Goal: Task Accomplishment & Management: Use online tool/utility

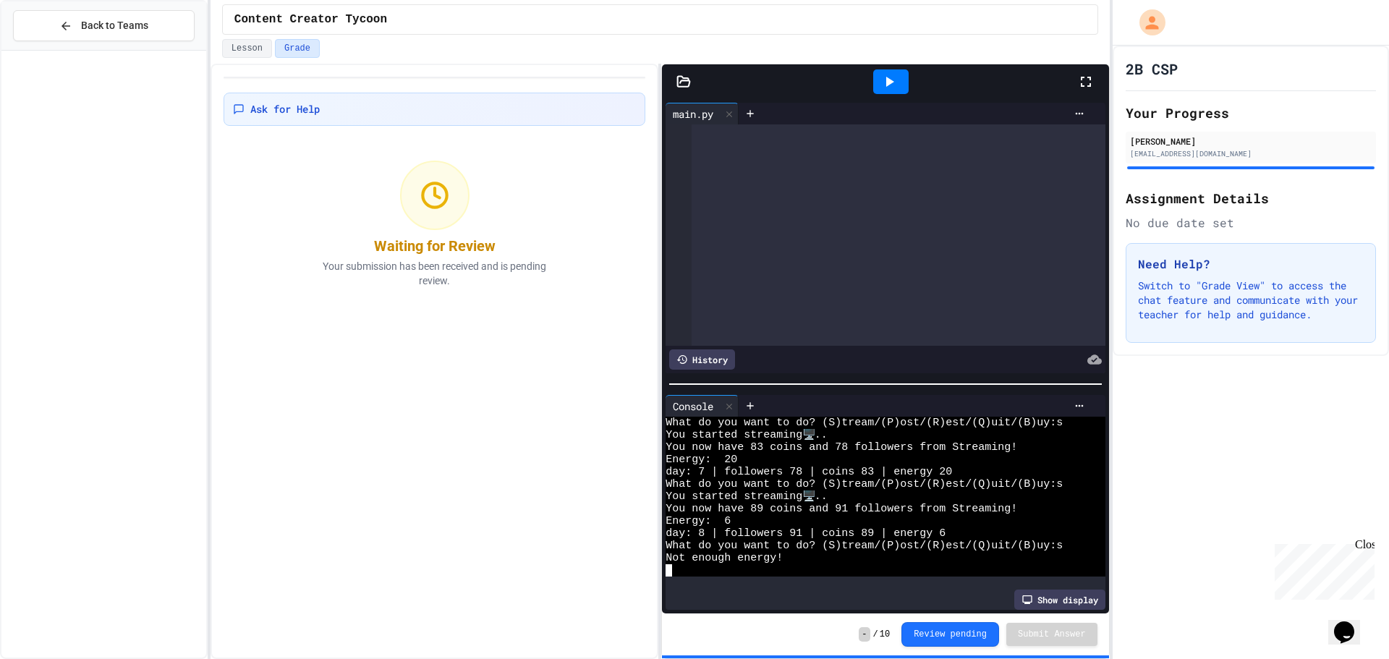
scroll to position [381, 0]
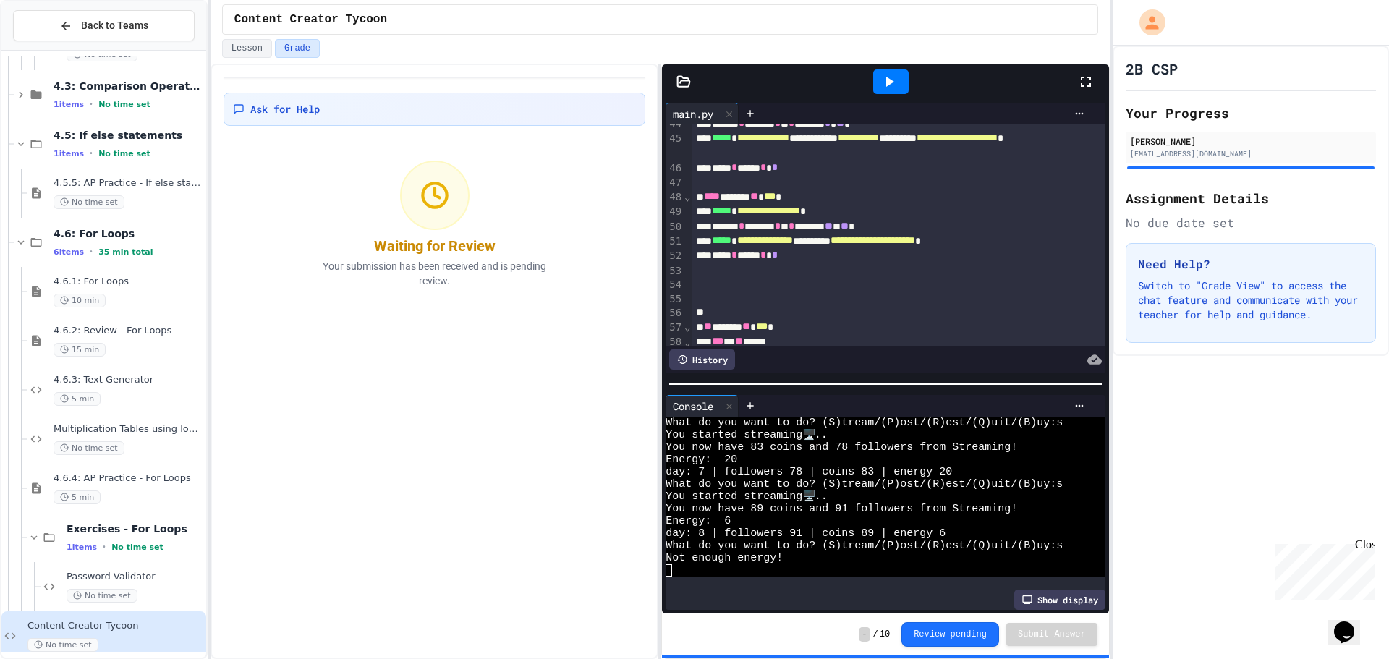
click at [888, 80] on icon at bounding box center [890, 82] width 8 height 10
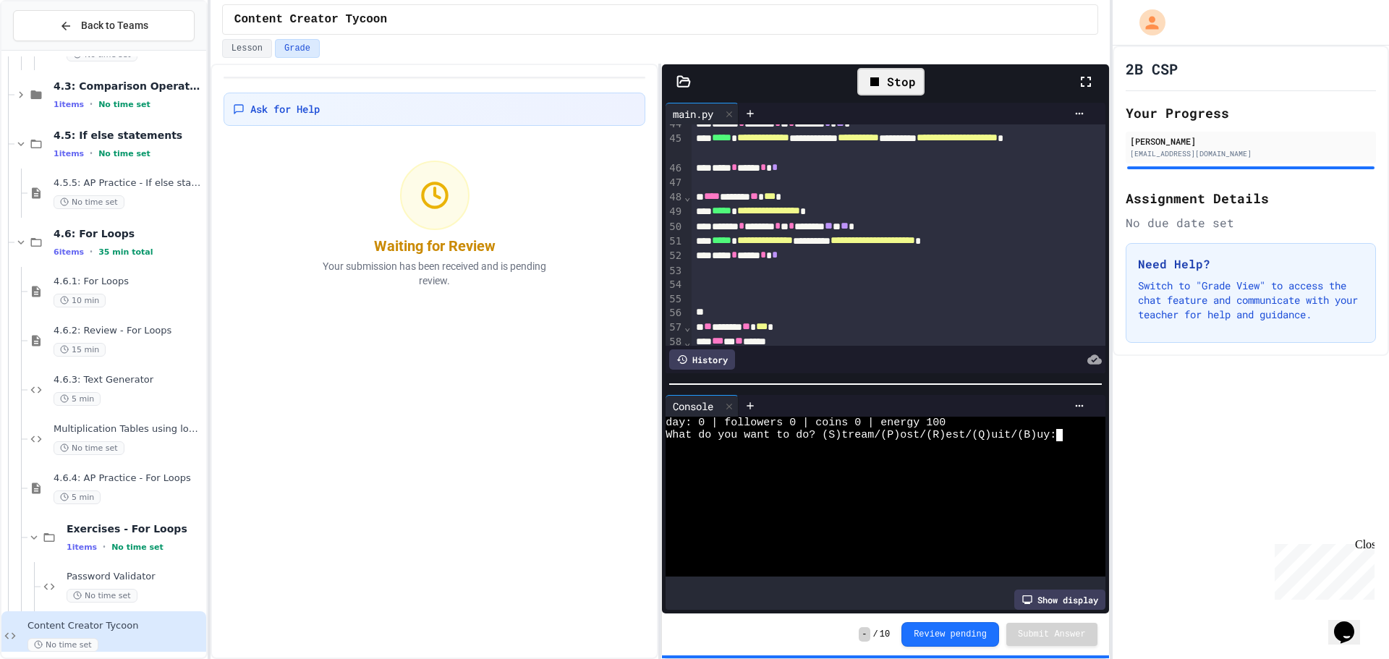
type textarea "*"
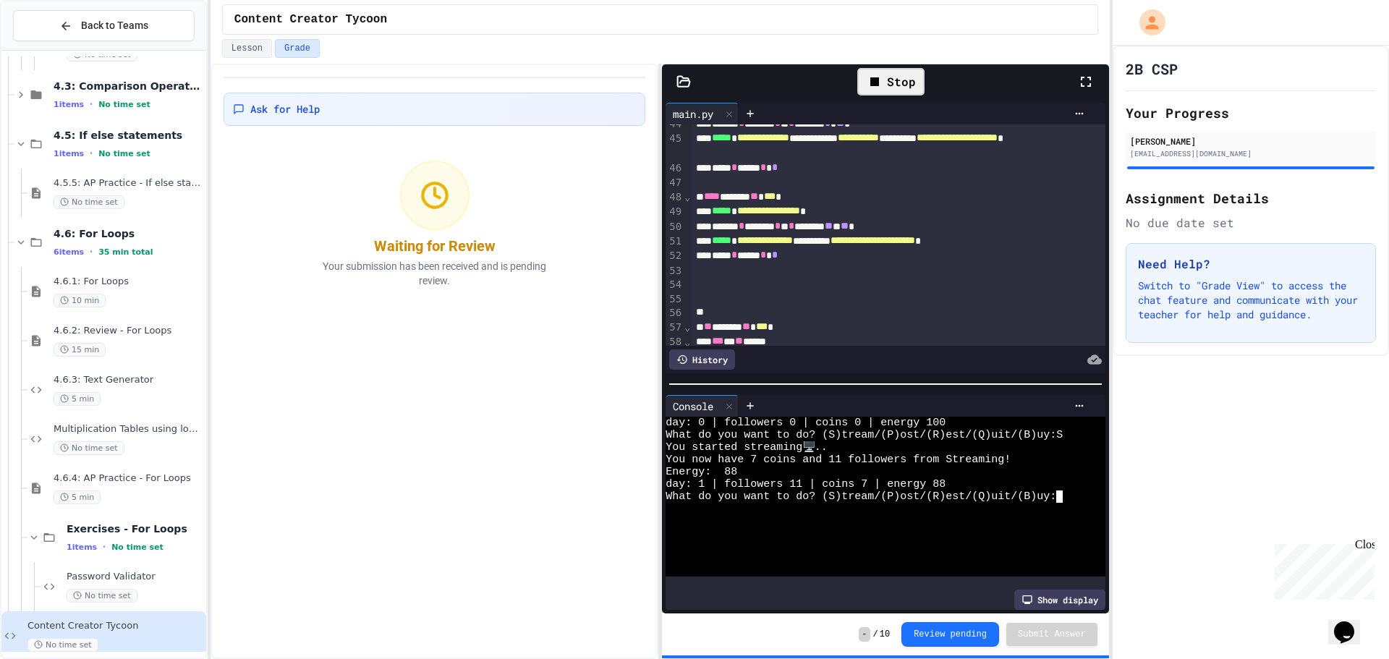
type textarea "*"
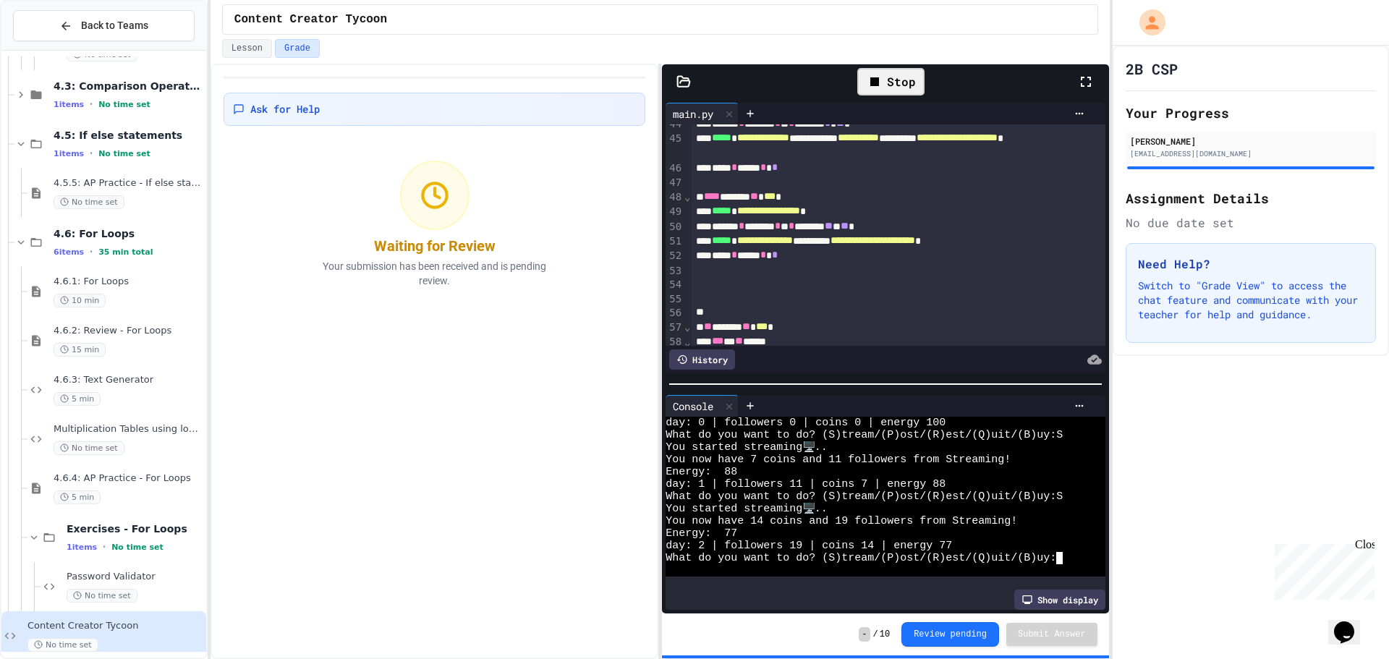
type textarea "*"
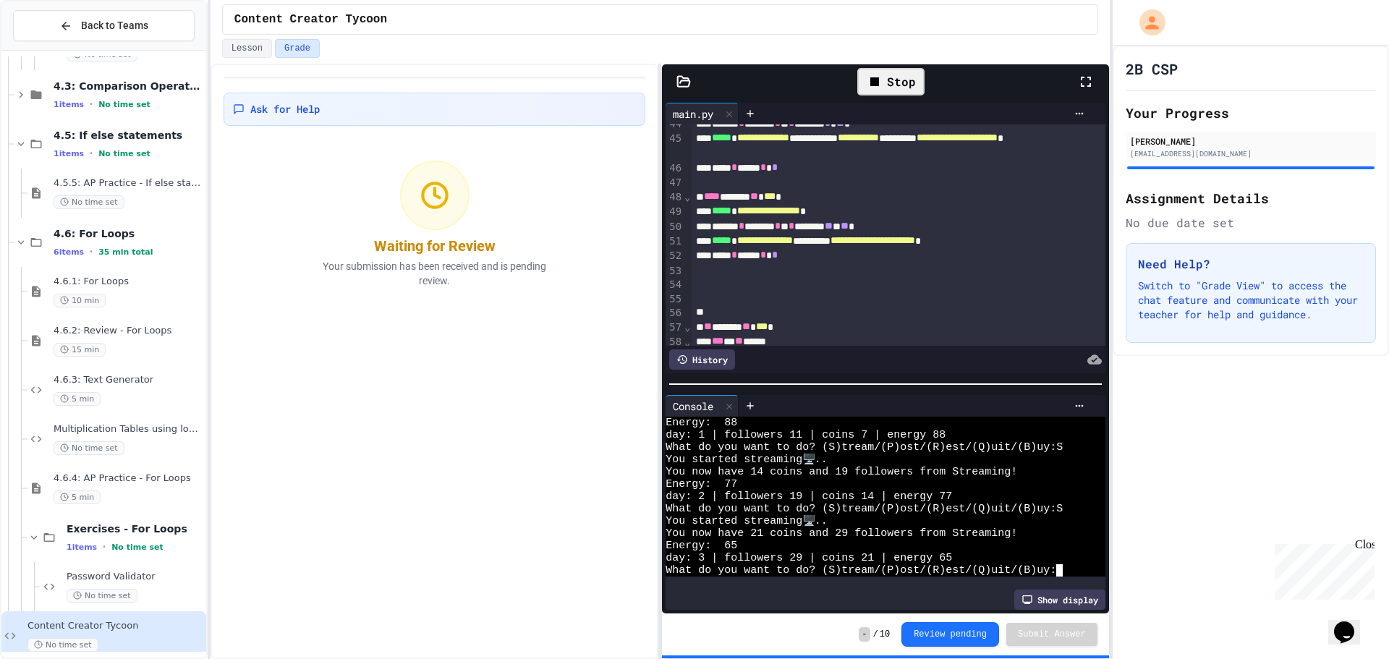
type textarea "*"
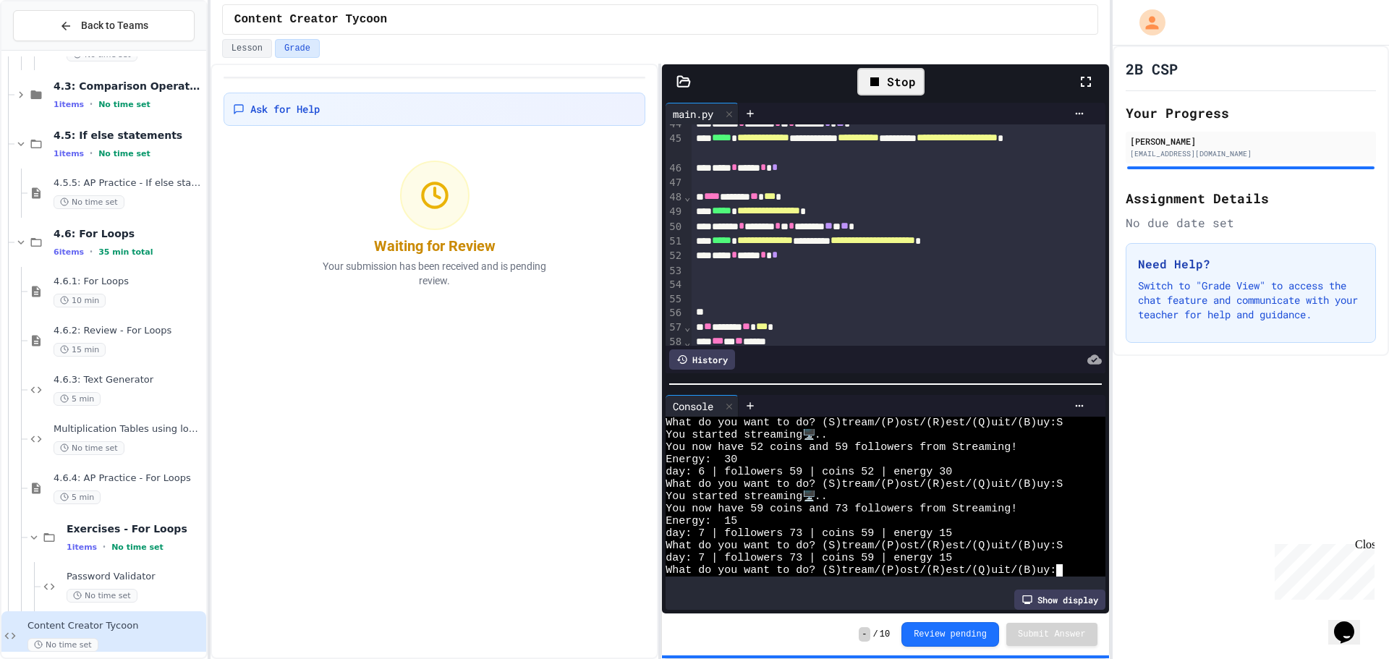
type textarea "*"
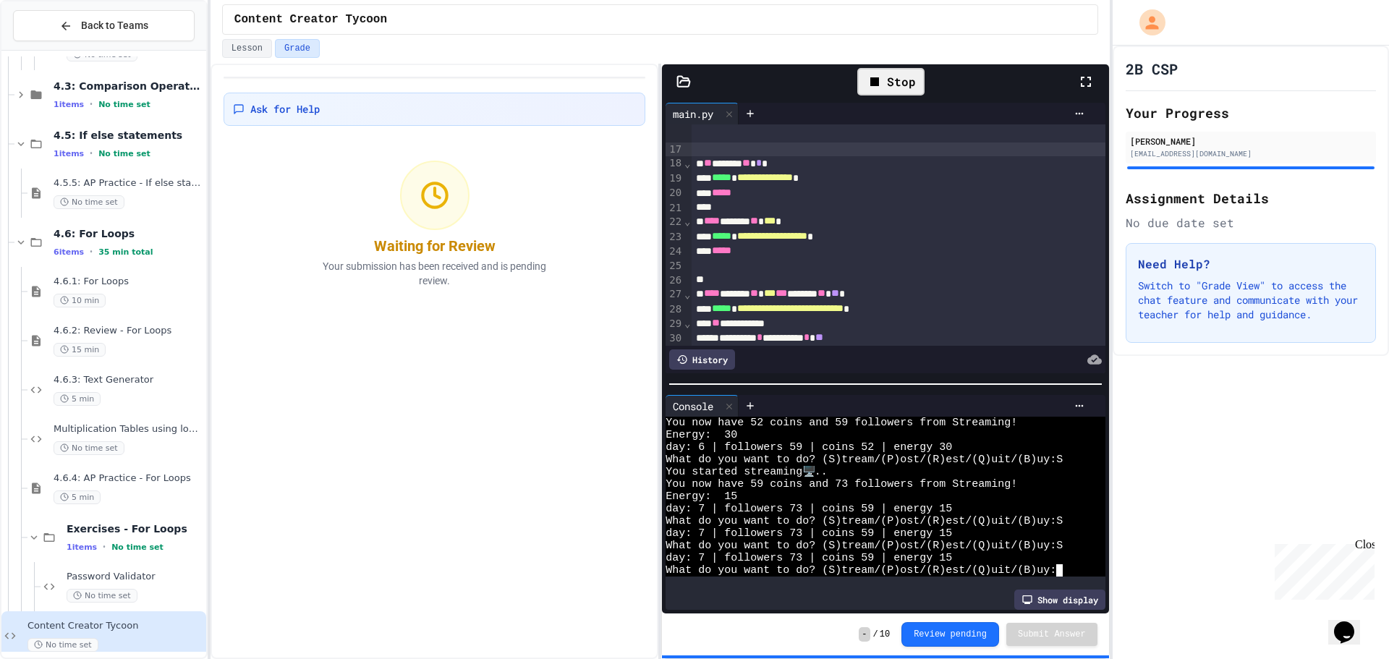
scroll to position [350, 0]
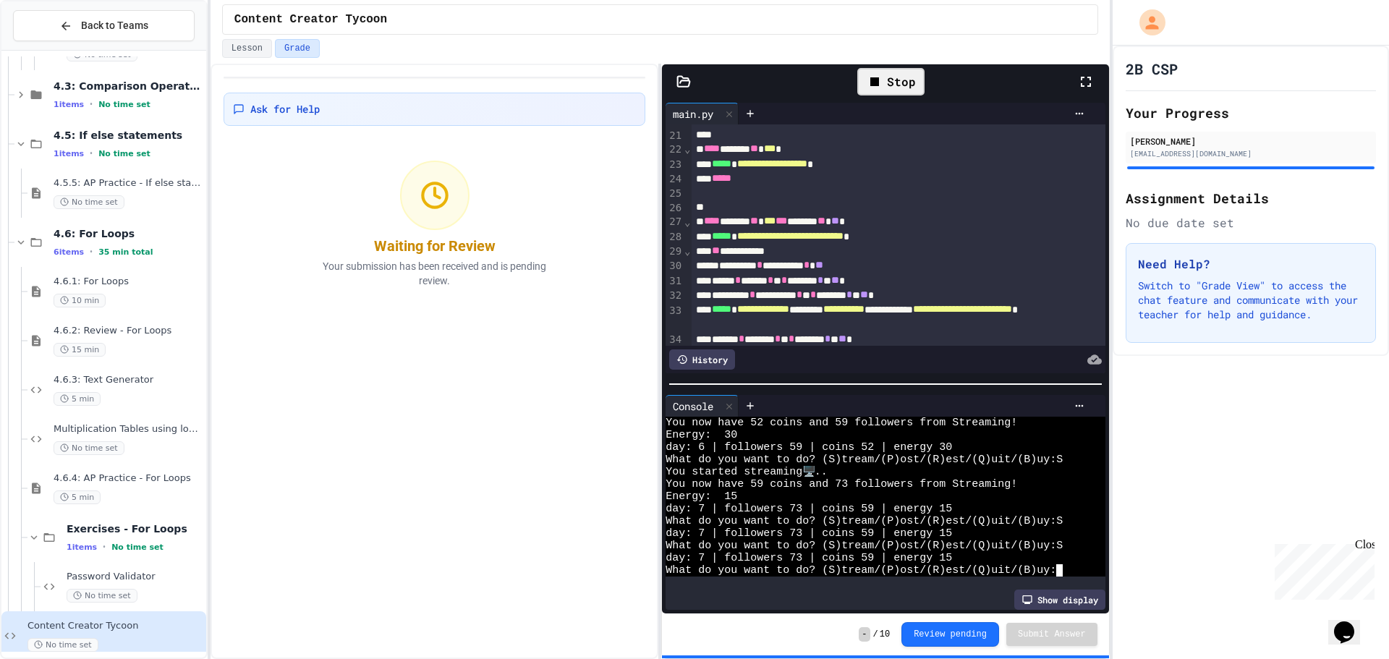
click at [839, 223] on span "**" at bounding box center [835, 221] width 8 height 10
click at [910, 68] on div "Stop" at bounding box center [890, 81] width 67 height 27
click at [903, 77] on div at bounding box center [890, 81] width 35 height 25
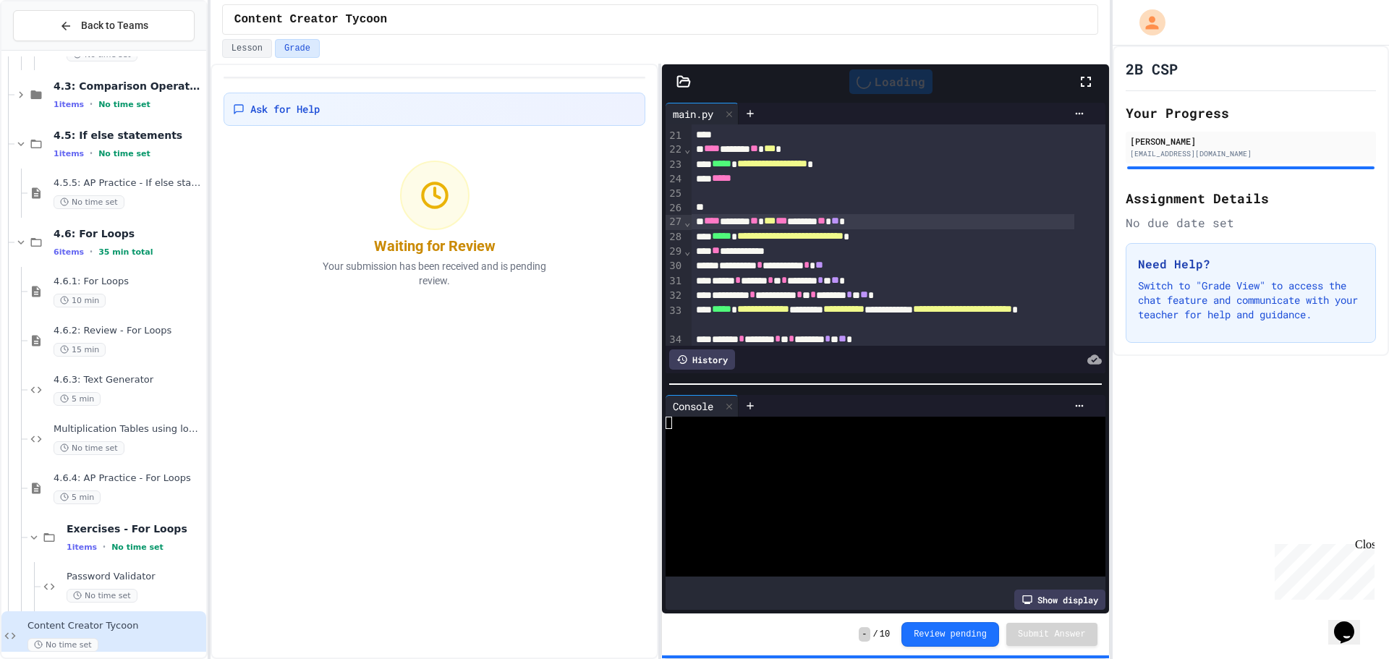
scroll to position [0, 0]
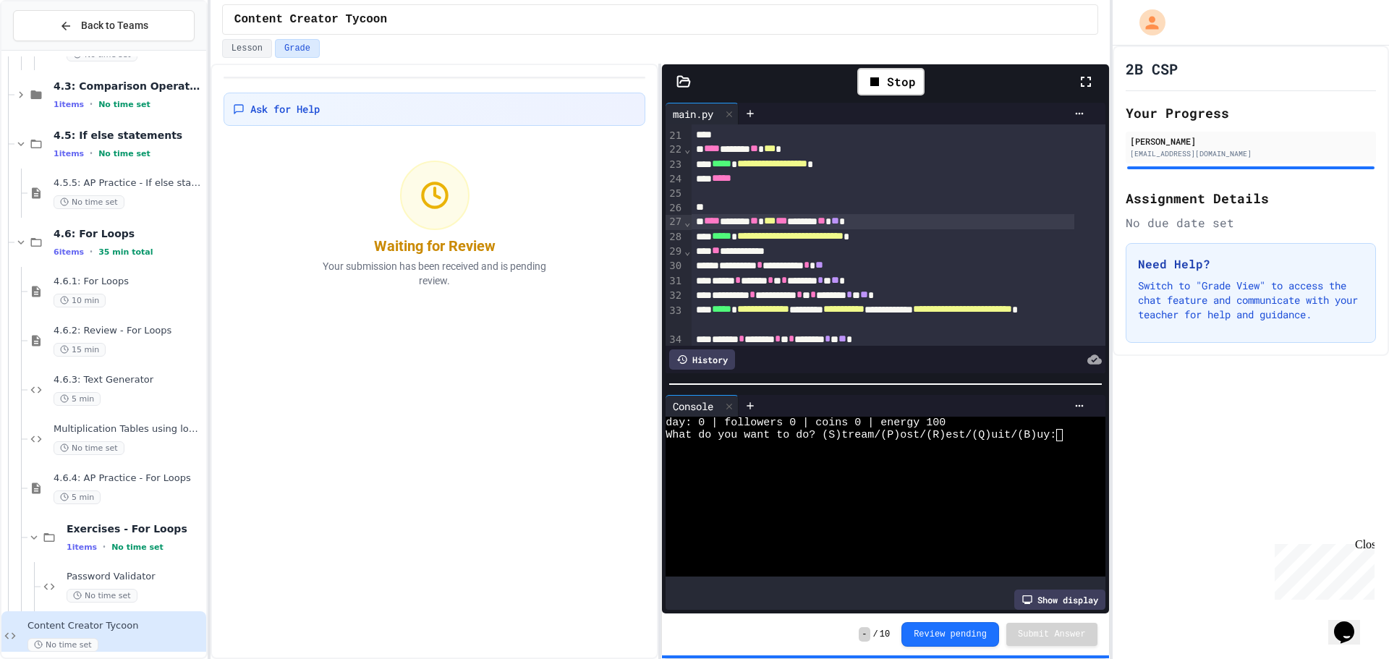
click at [933, 443] on div at bounding box center [873, 447] width 417 height 12
type textarea "*"
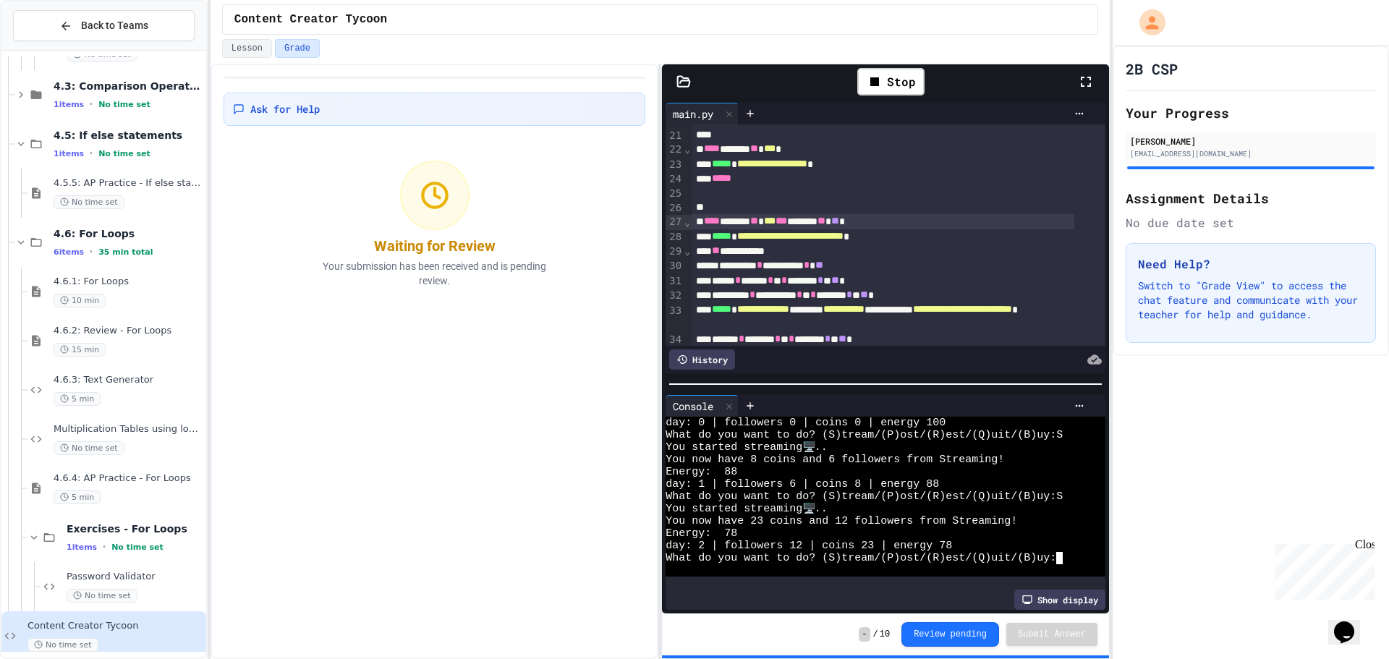
type textarea "*"
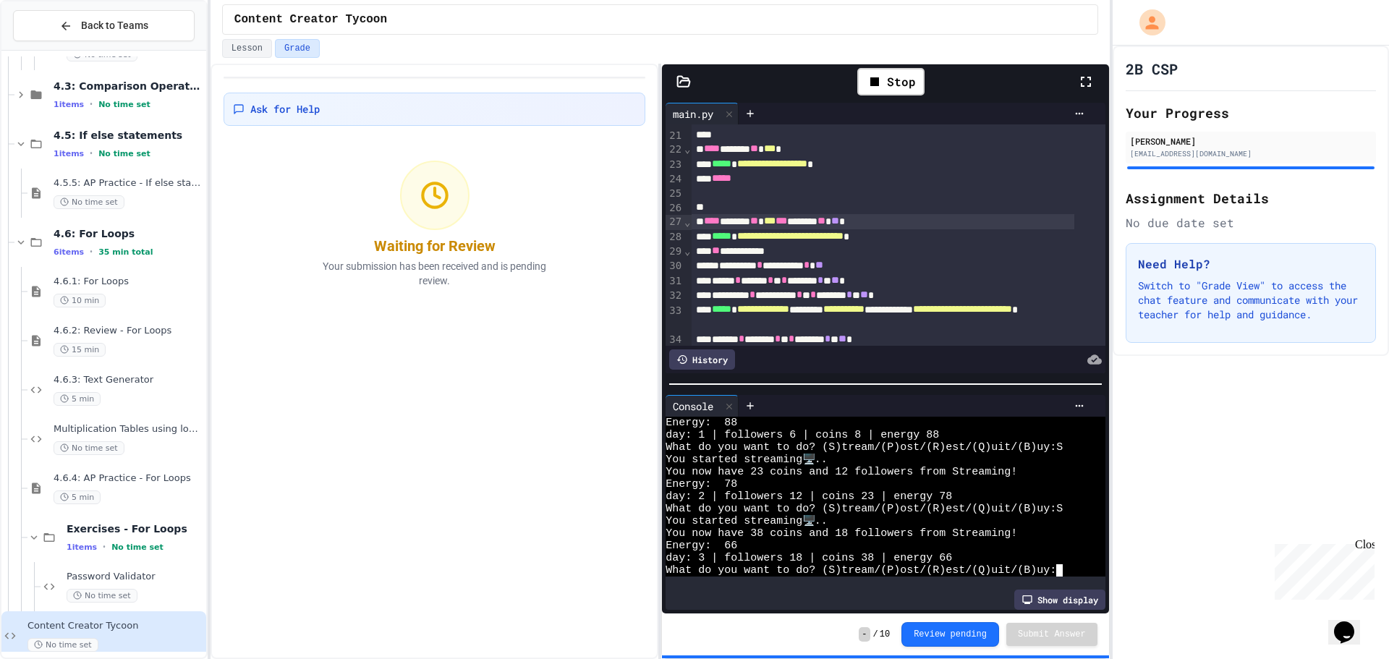
type textarea "*"
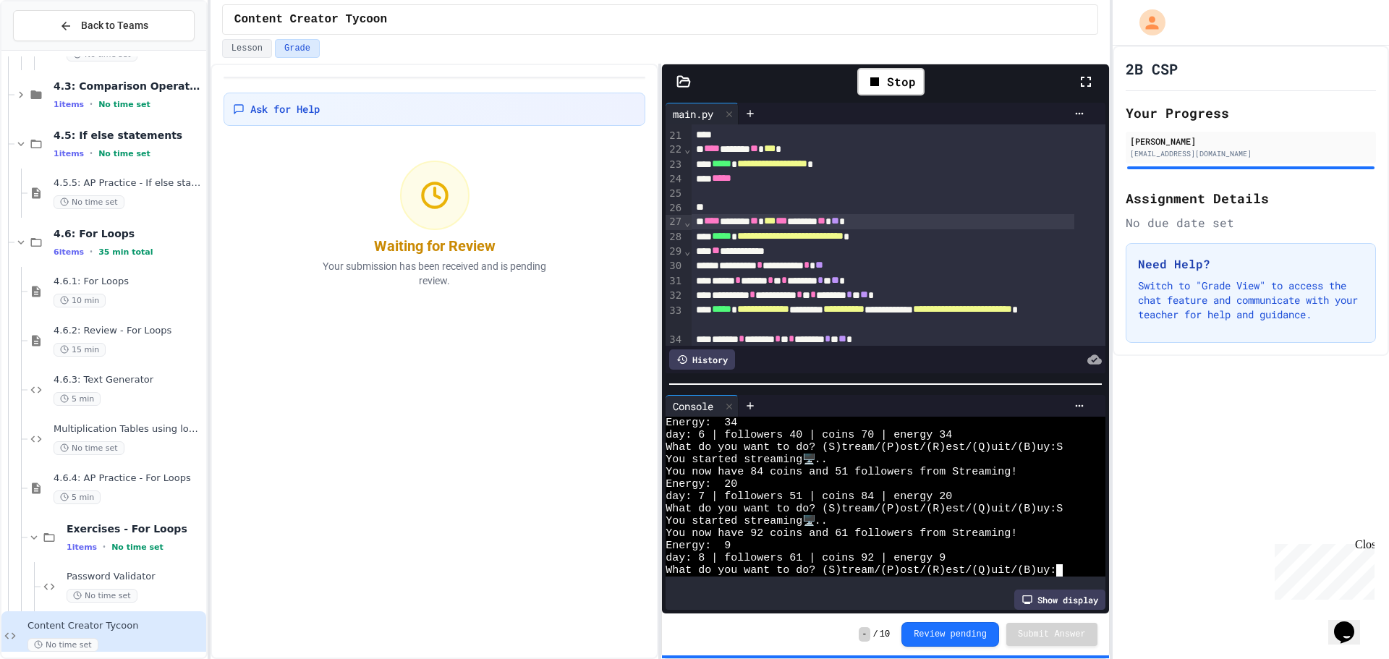
type textarea "*"
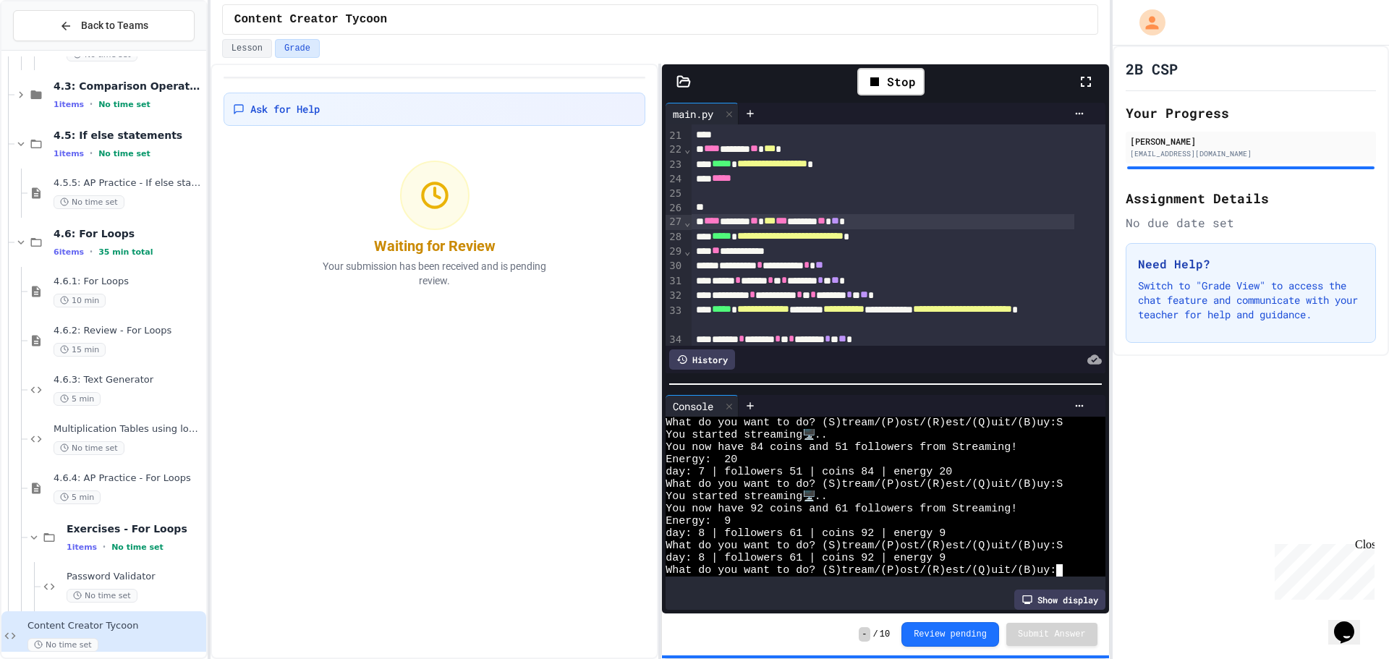
type textarea "*"
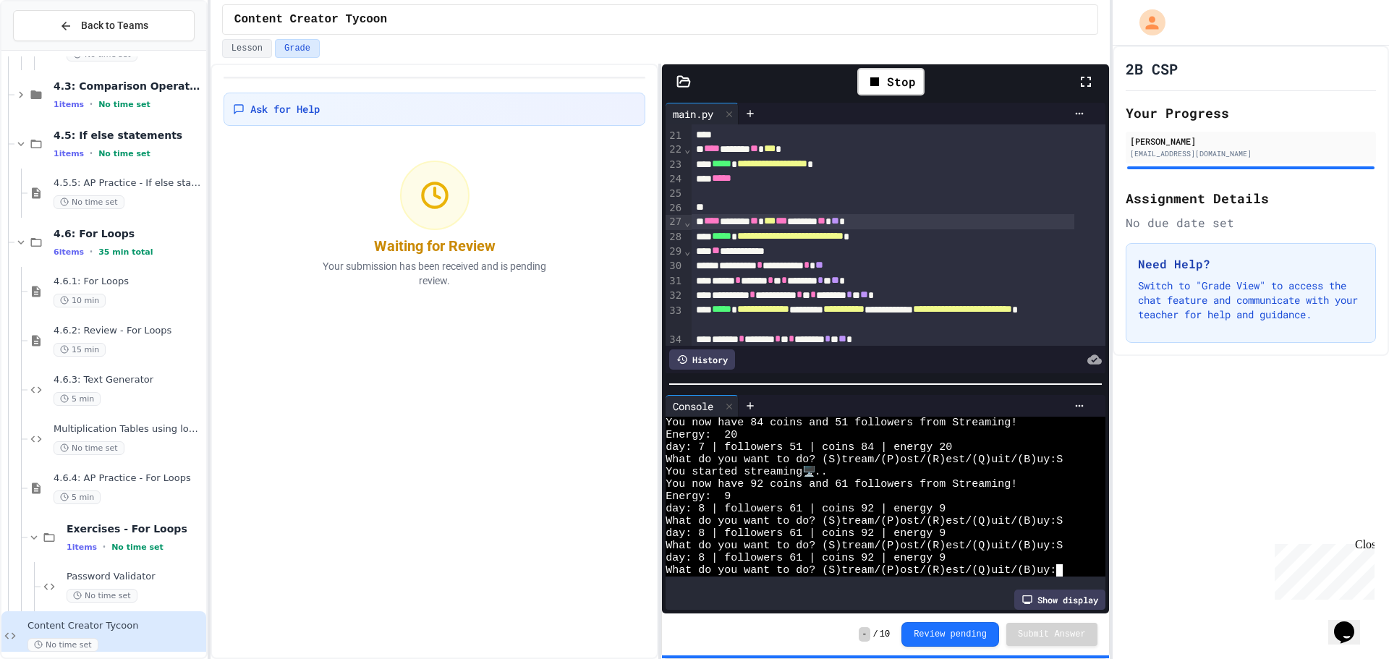
type textarea "*"
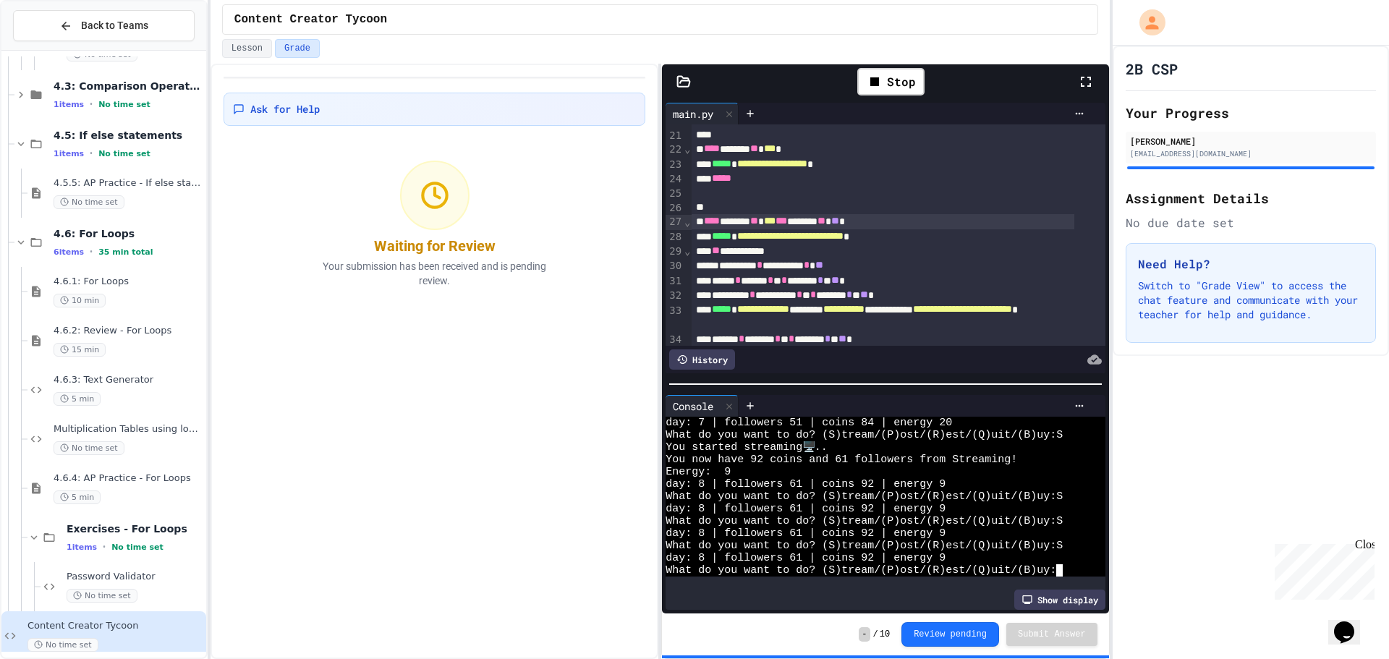
click at [839, 223] on span "**" at bounding box center [835, 221] width 8 height 10
click at [1162, 437] on div "2B CSP Your Progress [PERSON_NAME] [EMAIL_ADDRESS][DOMAIN_NAME] Assignment Deta…" at bounding box center [1250, 352] width 276 height 613
click at [909, 90] on div "Stop" at bounding box center [890, 81] width 67 height 27
click at [895, 77] on icon at bounding box center [888, 81] width 17 height 17
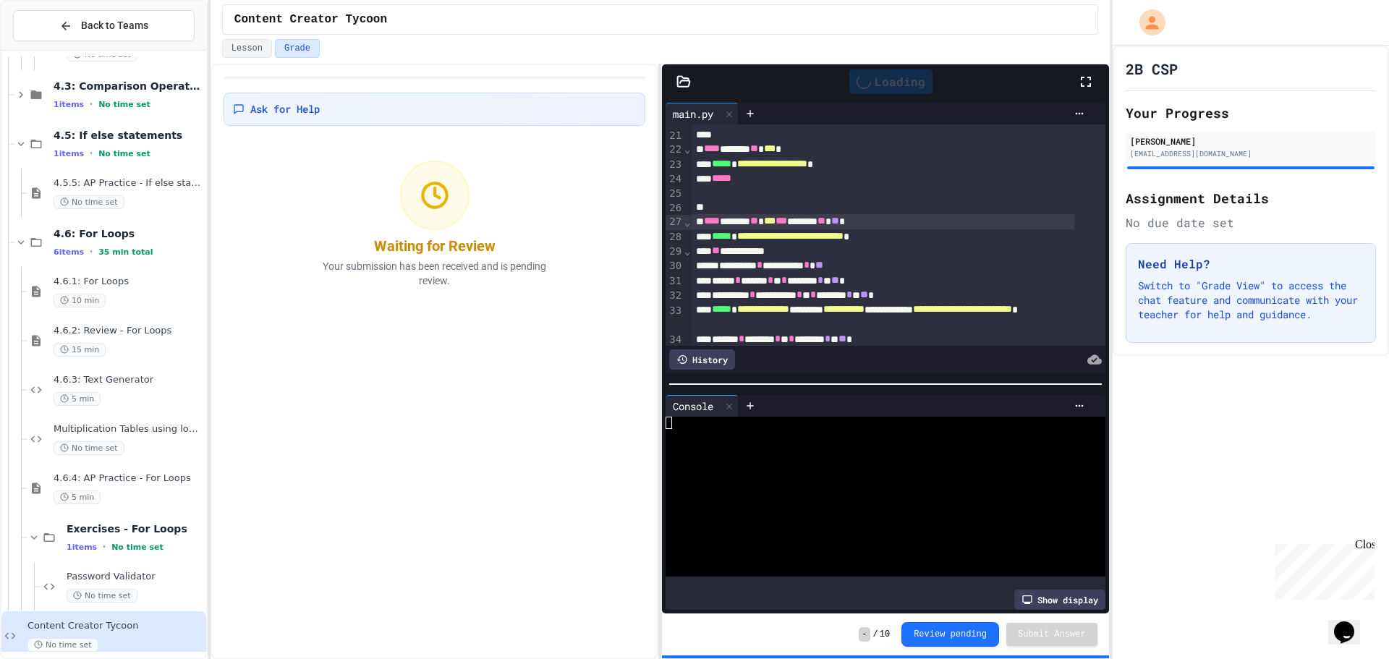
scroll to position [0, 0]
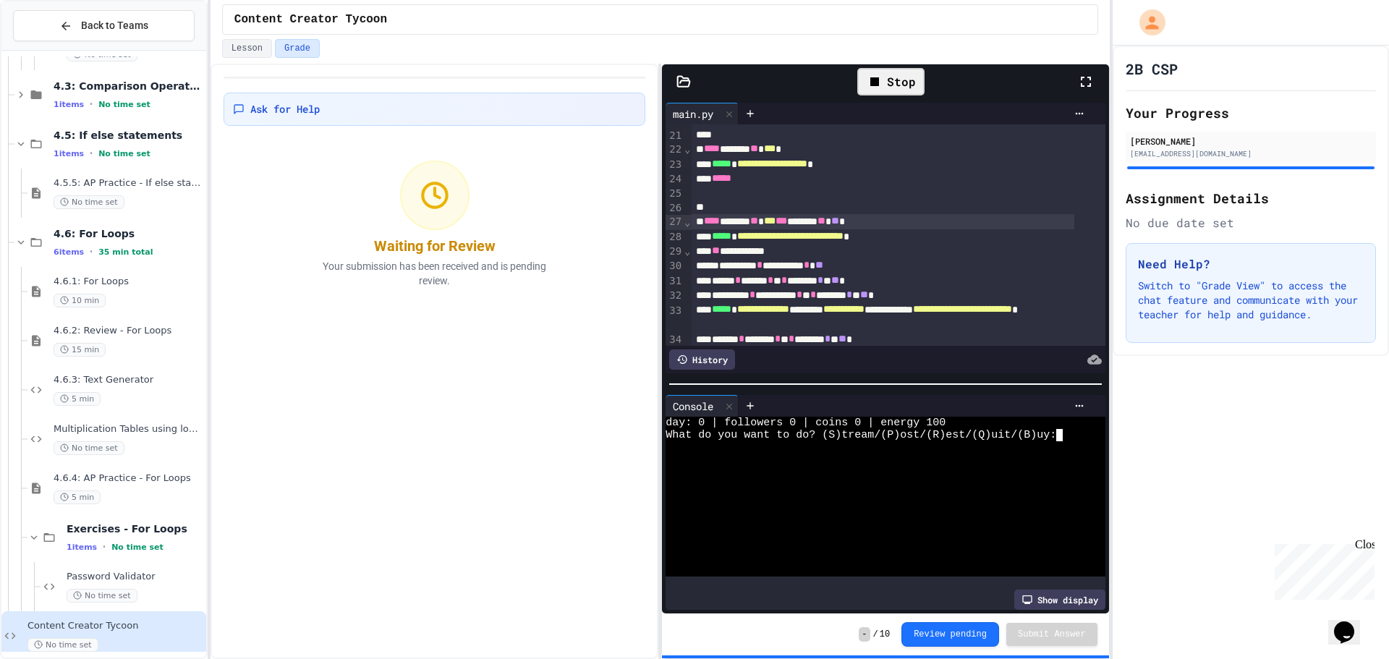
click at [964, 469] on div at bounding box center [873, 472] width 417 height 12
type textarea "*"
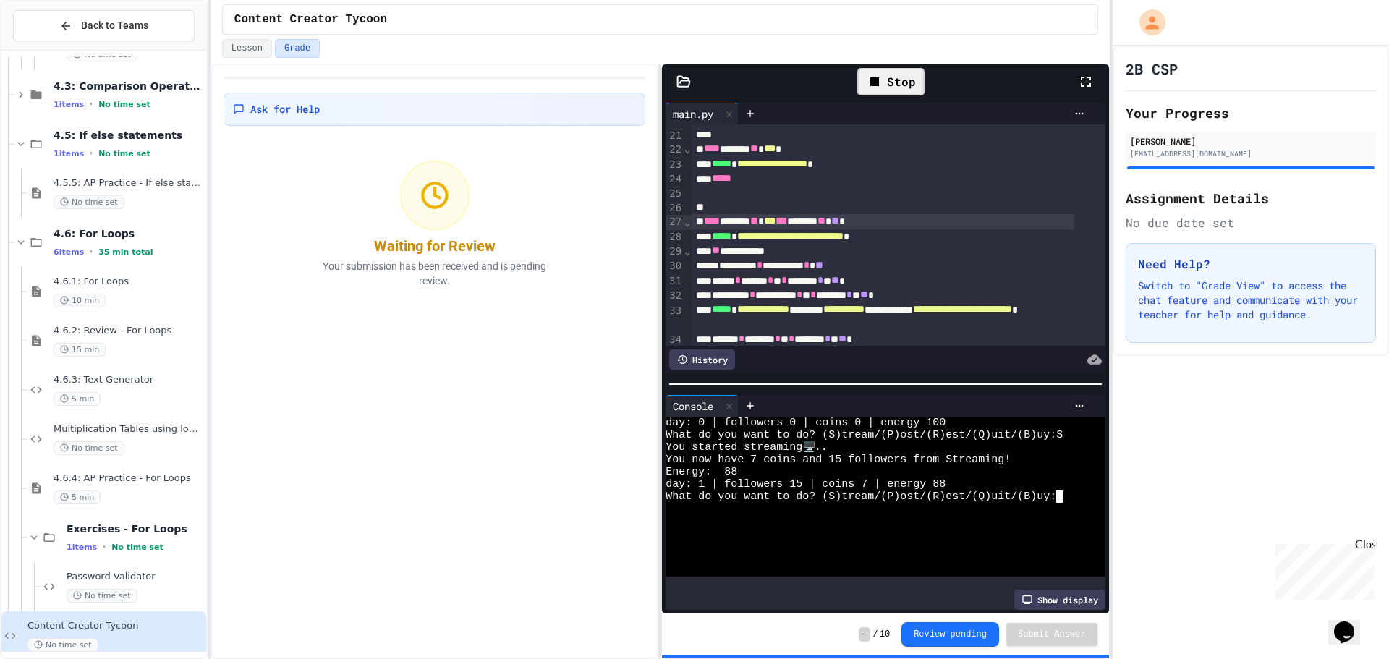
type textarea "*"
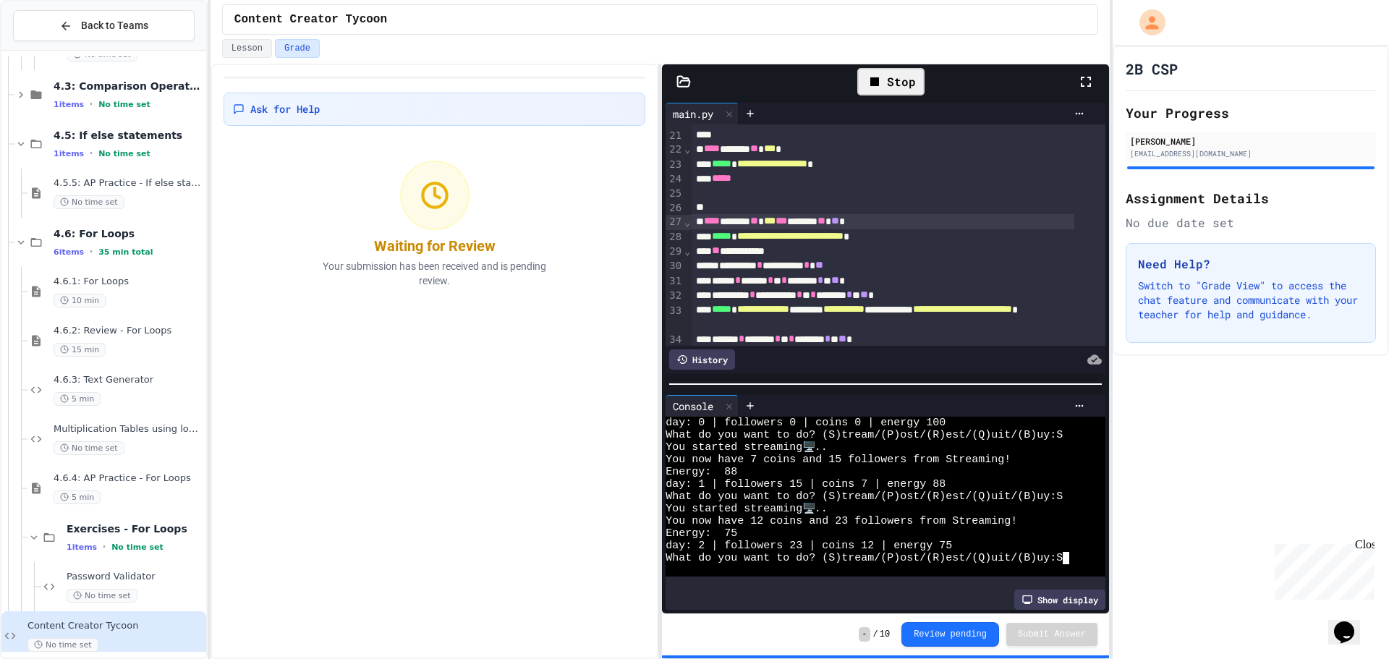
type textarea "*"
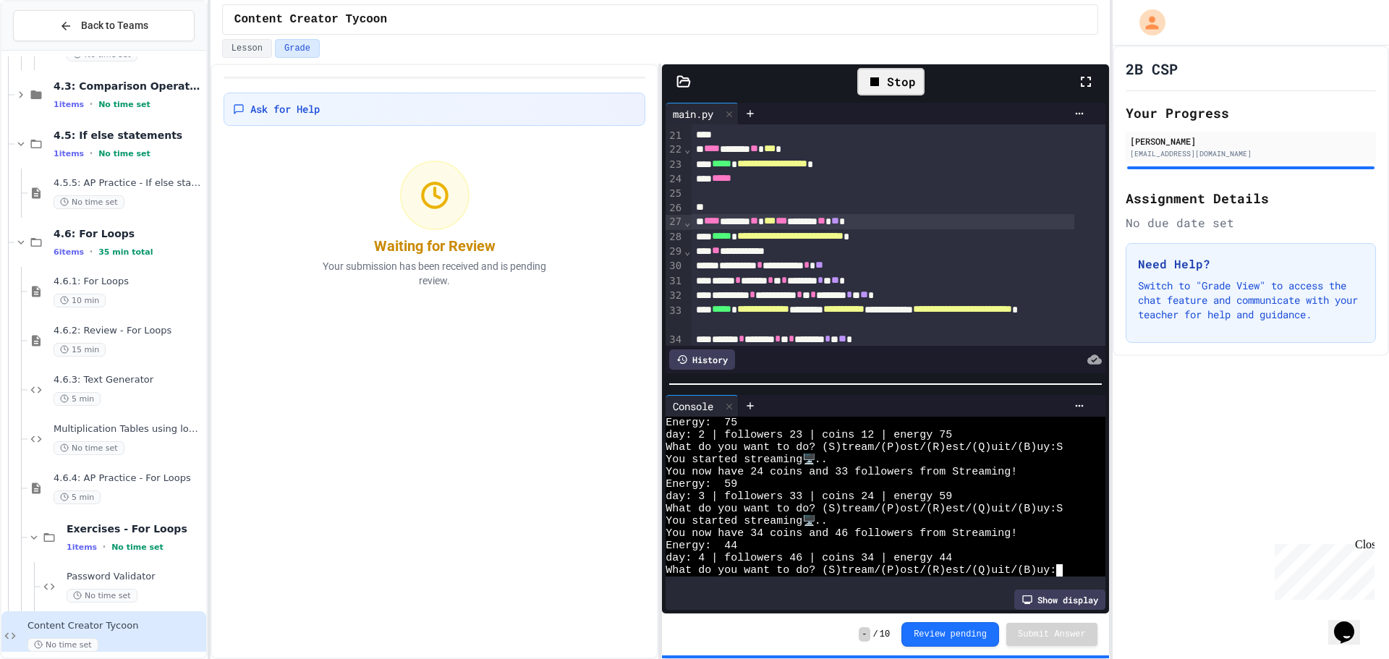
type textarea "*"
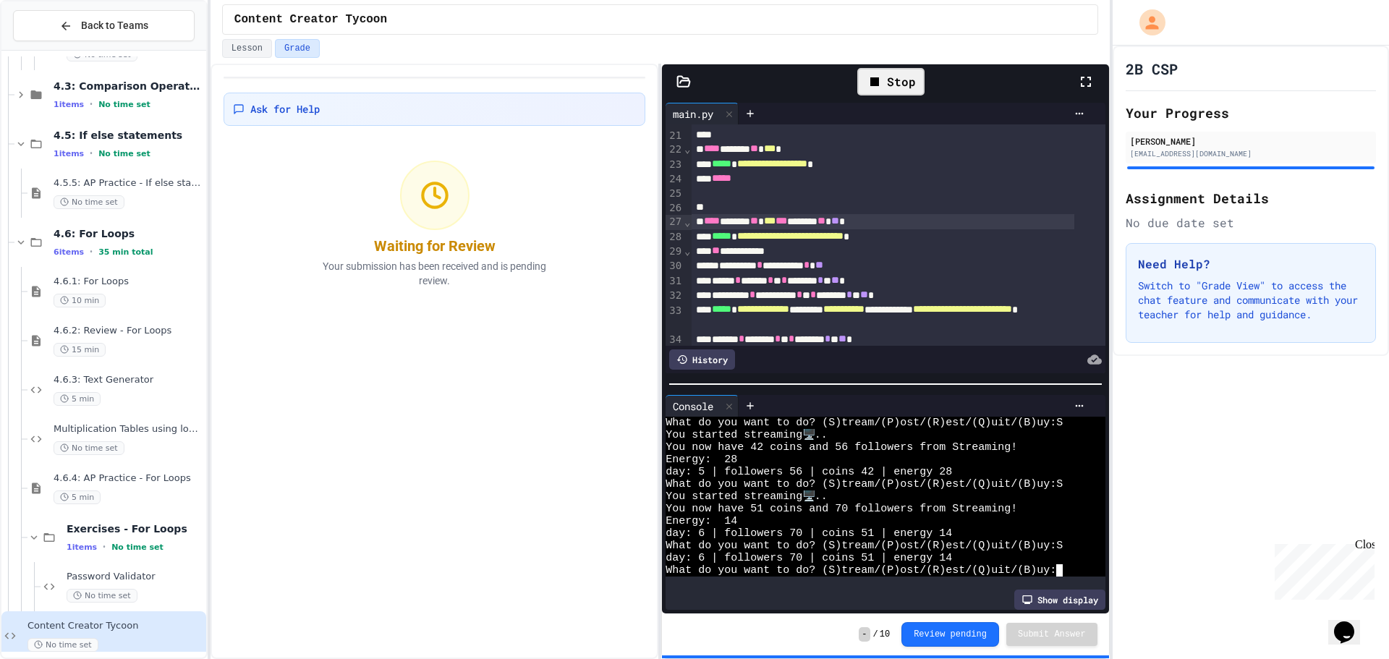
type textarea "*"
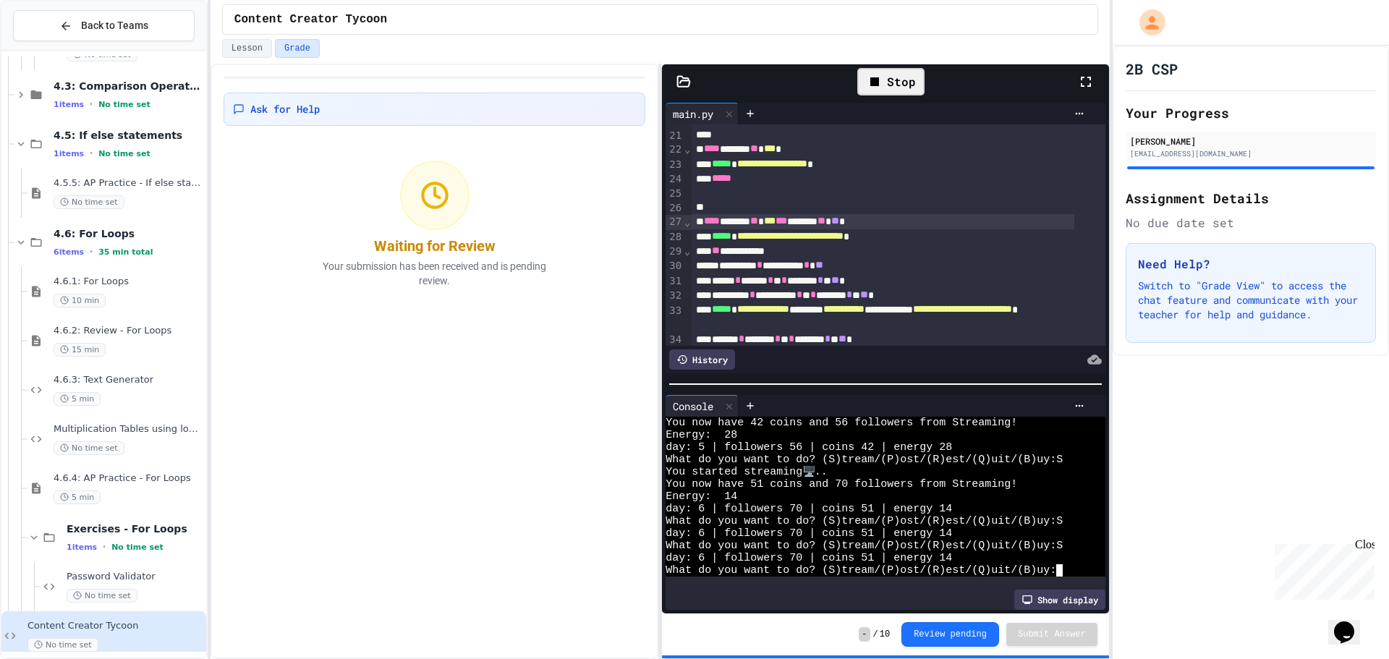
type textarea "*"
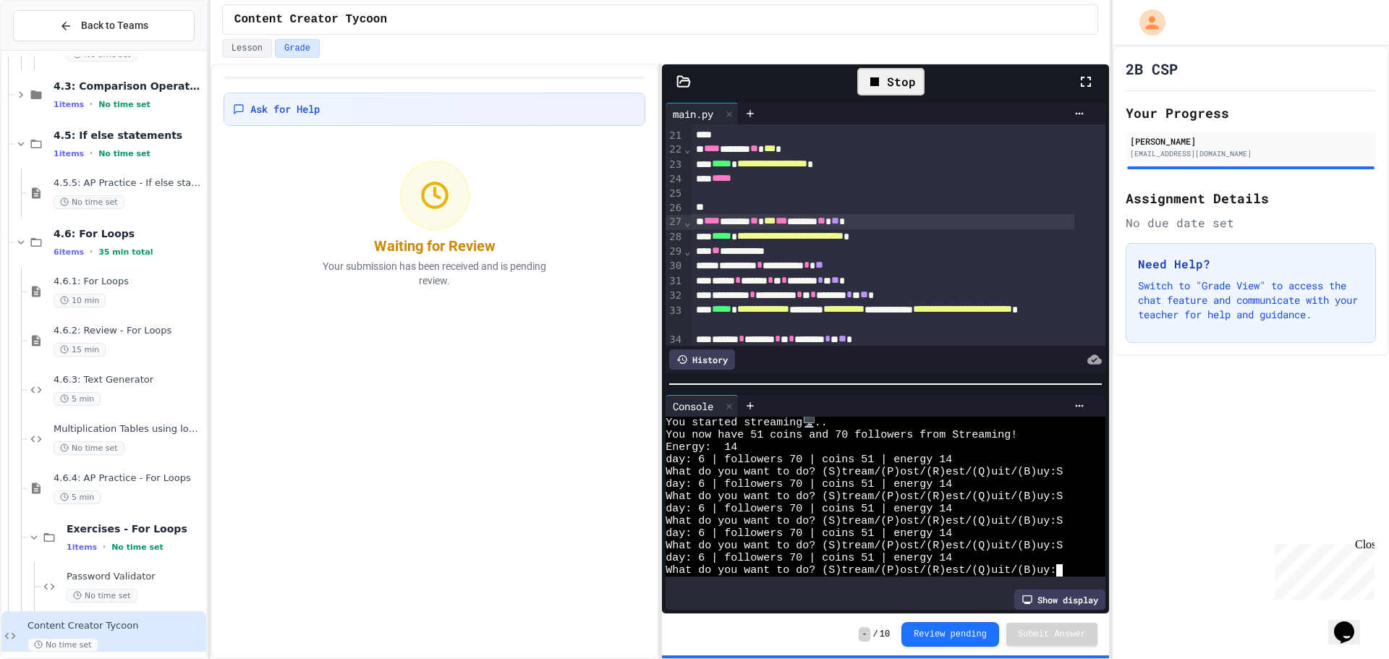
type textarea "*"
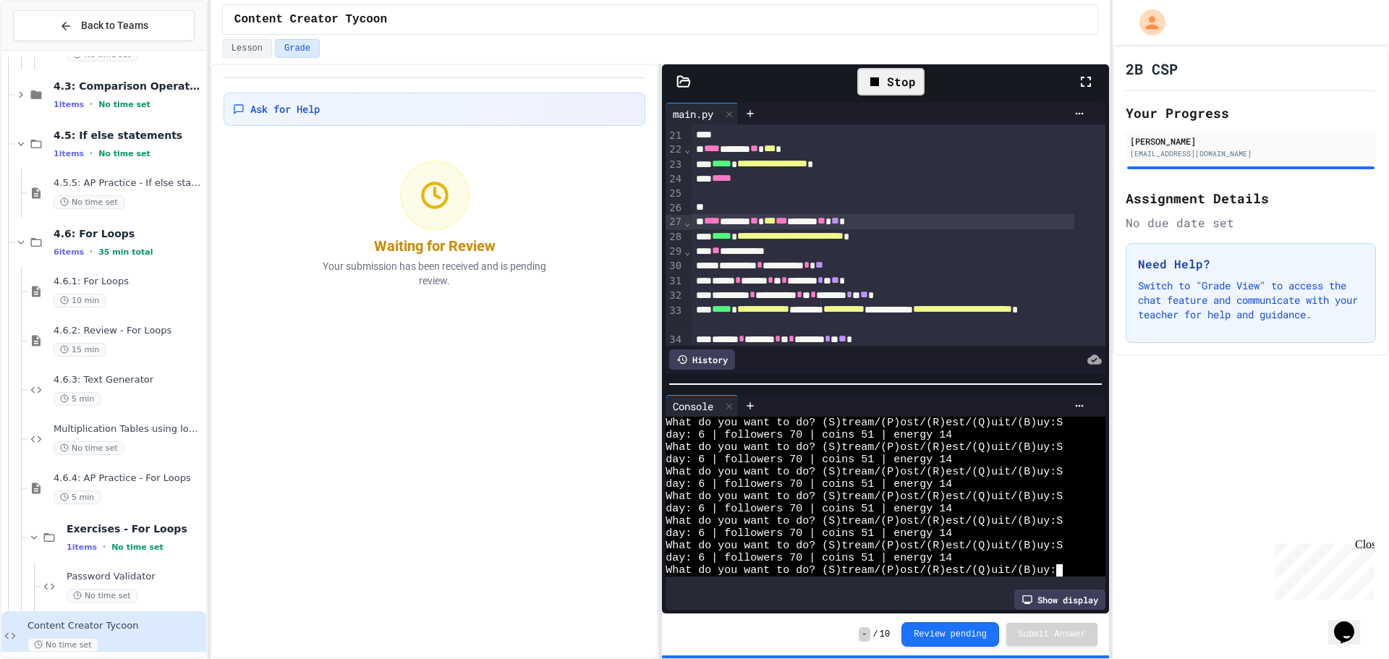
scroll to position [455, 0]
type textarea "*"
